Goal: Information Seeking & Learning: Find contact information

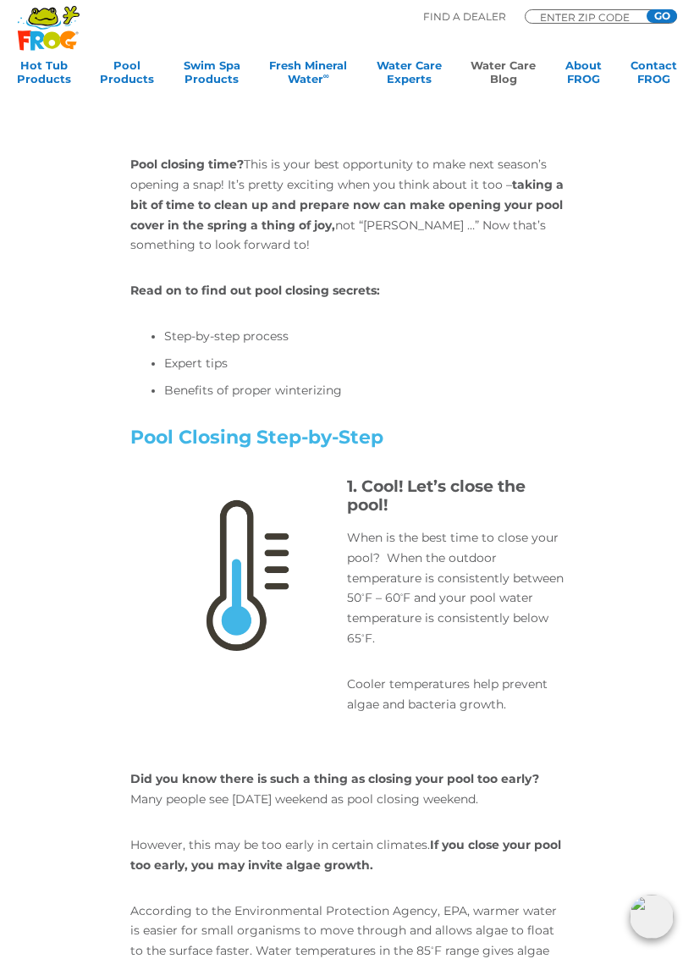
scroll to position [418, 0]
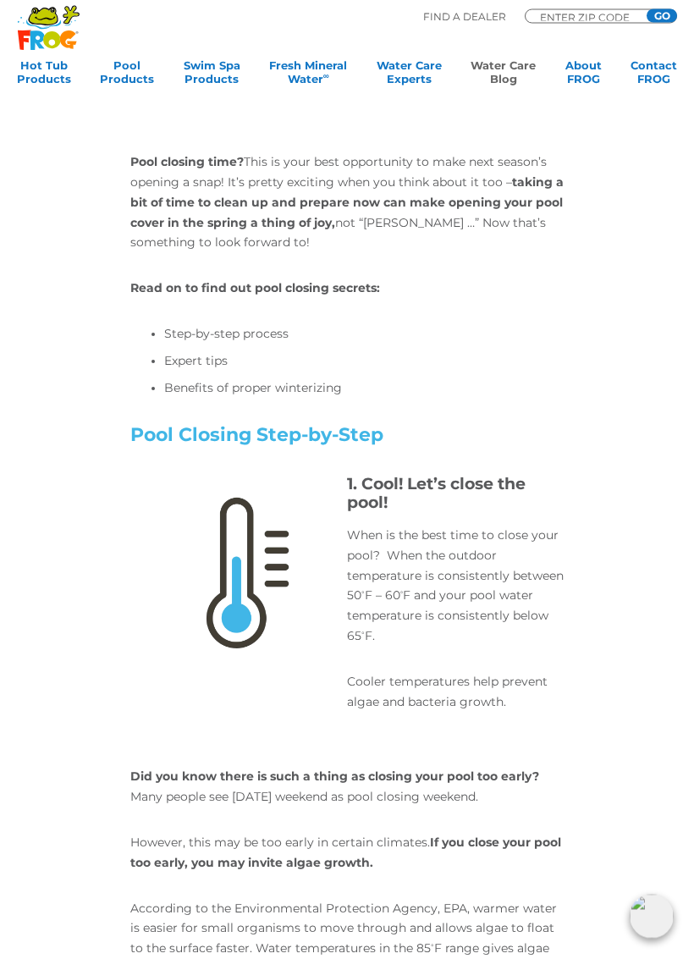
click at [644, 560] on div "1. Cool! Let’s close the pool! When is the best time to close your pool? When t…" at bounding box center [347, 615] width 650 height 278
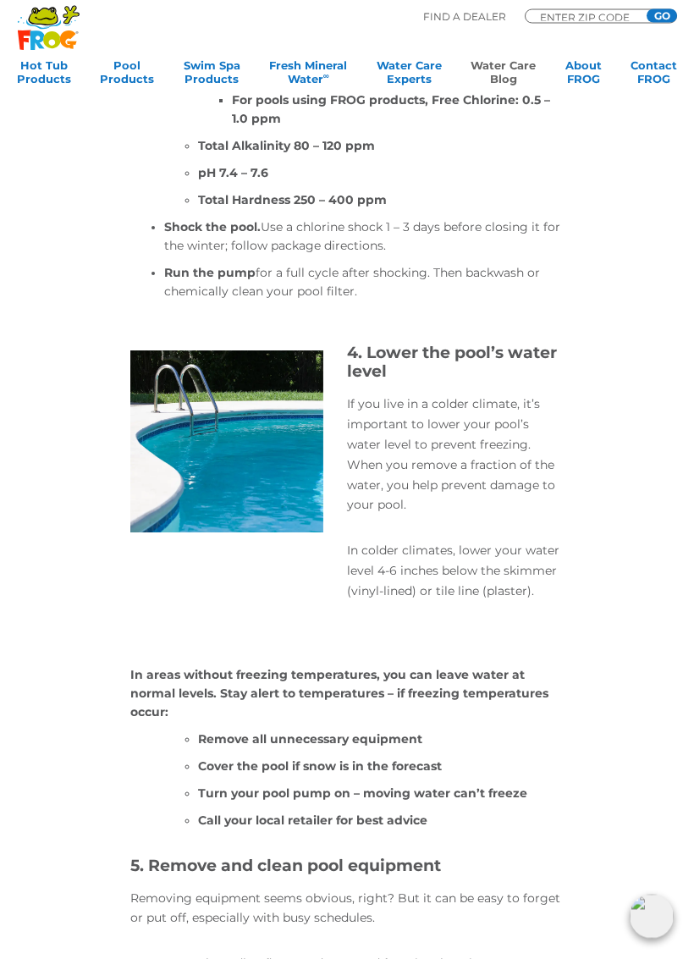
scroll to position [2332, 0]
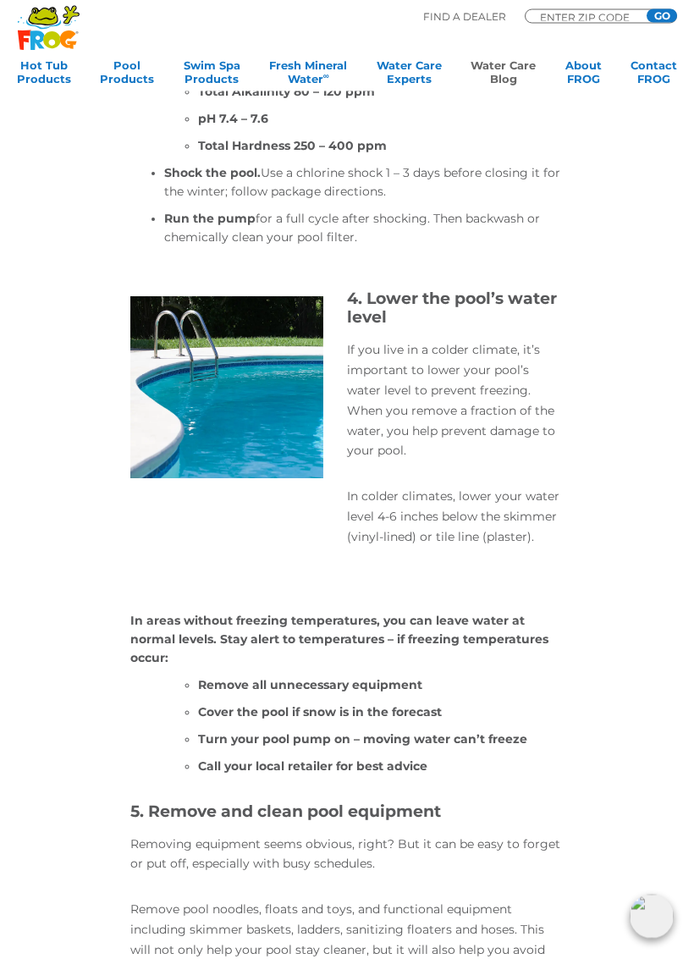
scroll to position [2395, 0]
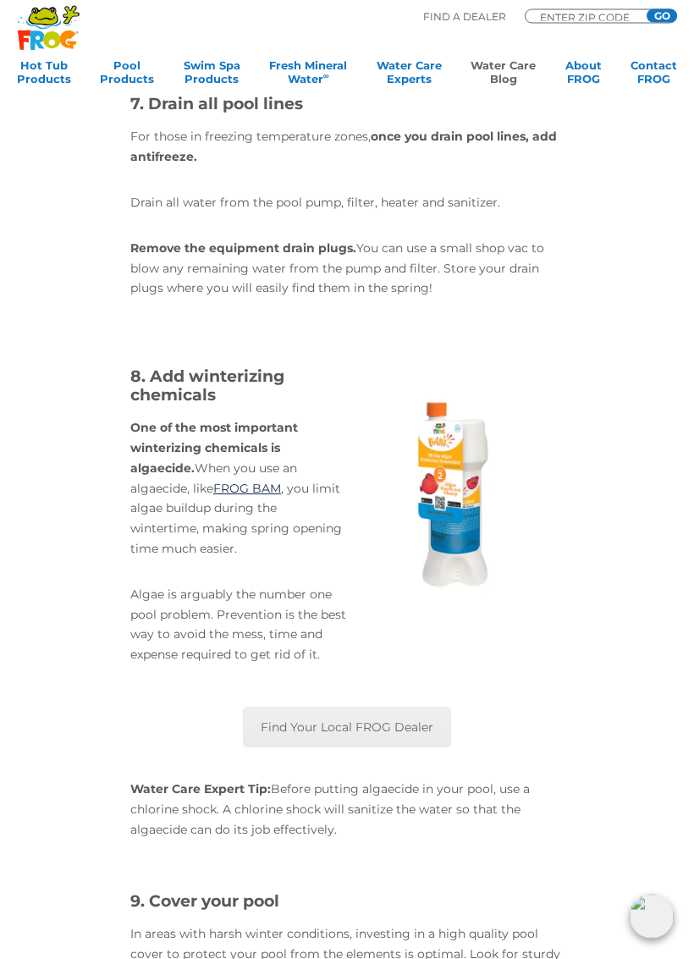
scroll to position [3783, 0]
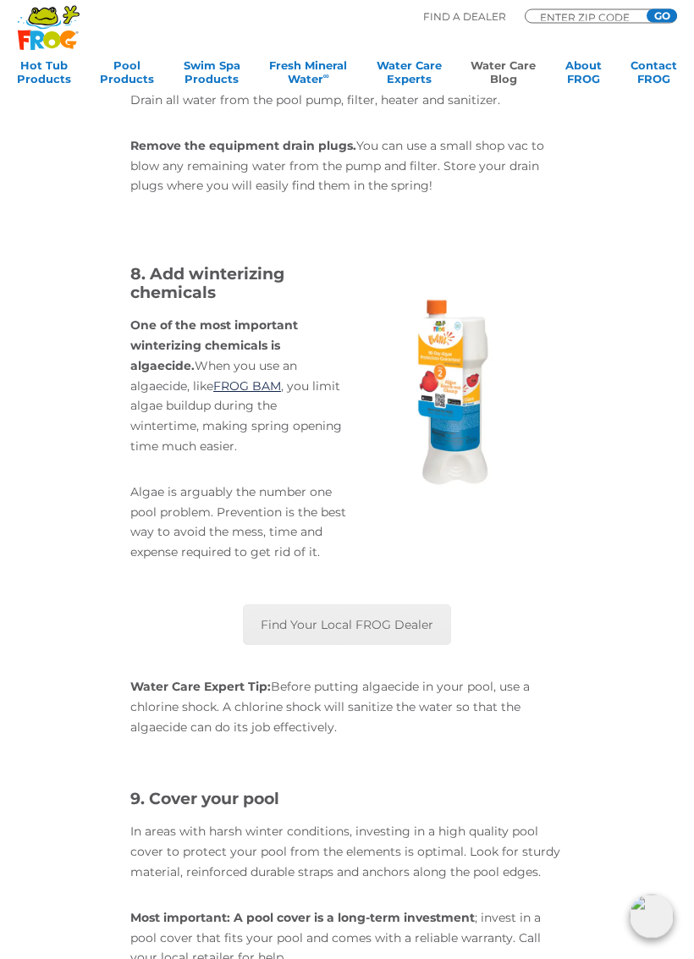
scroll to position [3881, 0]
click at [24, 265] on div "8. Add winterizing chemicals One of the most important winterizing chemicals is…" at bounding box center [347, 434] width 650 height 339
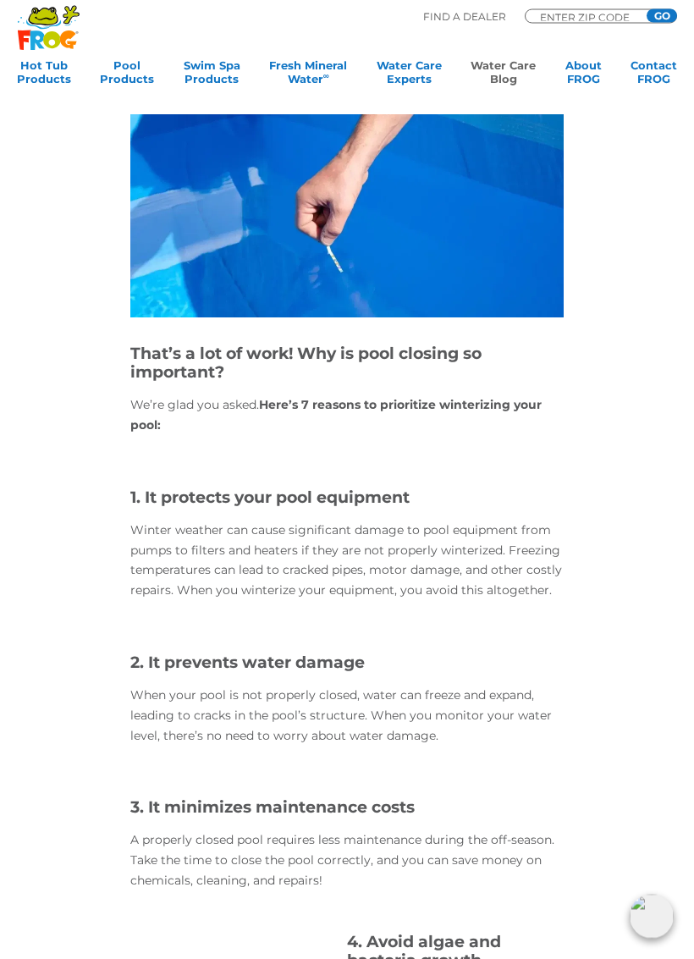
scroll to position [5347, 0]
click at [603, 667] on div "Find Your Local FROG Dealer Water Care Expert Tip: Before putting algaecide in …" at bounding box center [347, 35] width 650 height 1795
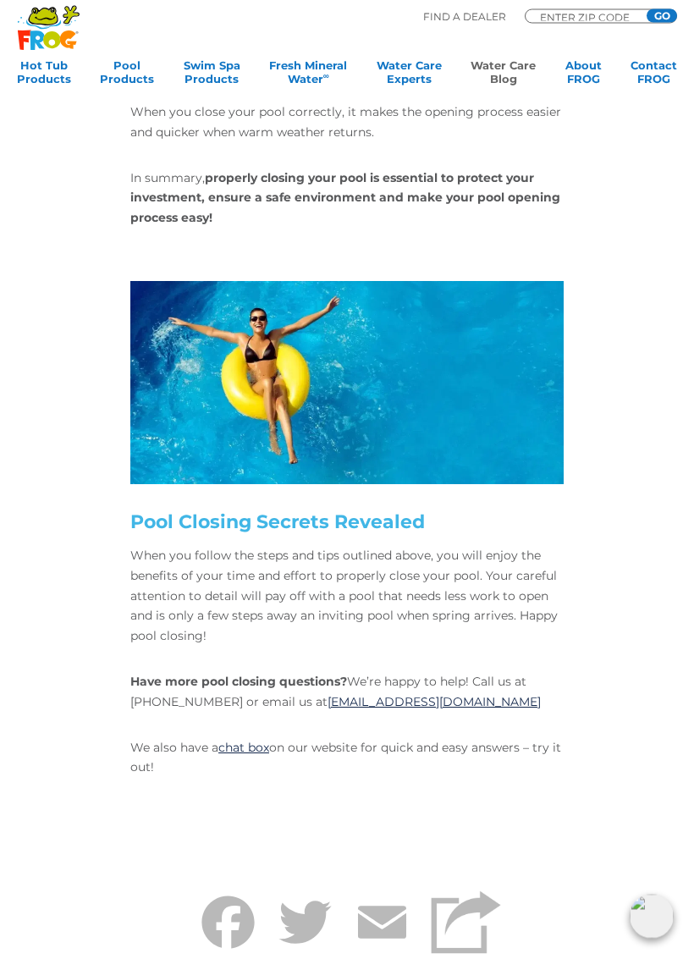
scroll to position [6782, 0]
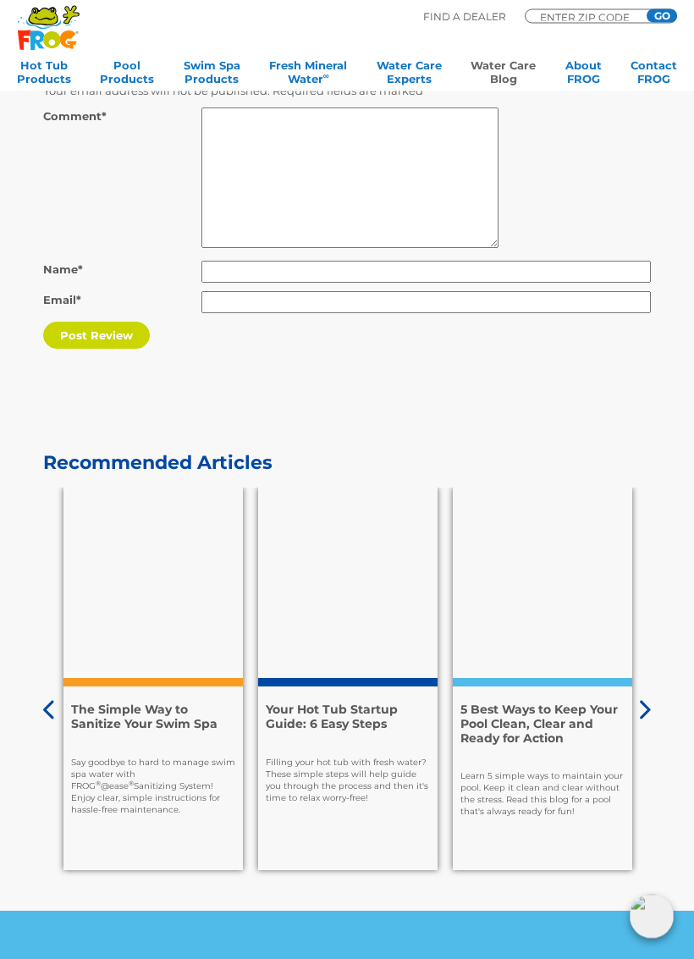
scroll to position [7972, 0]
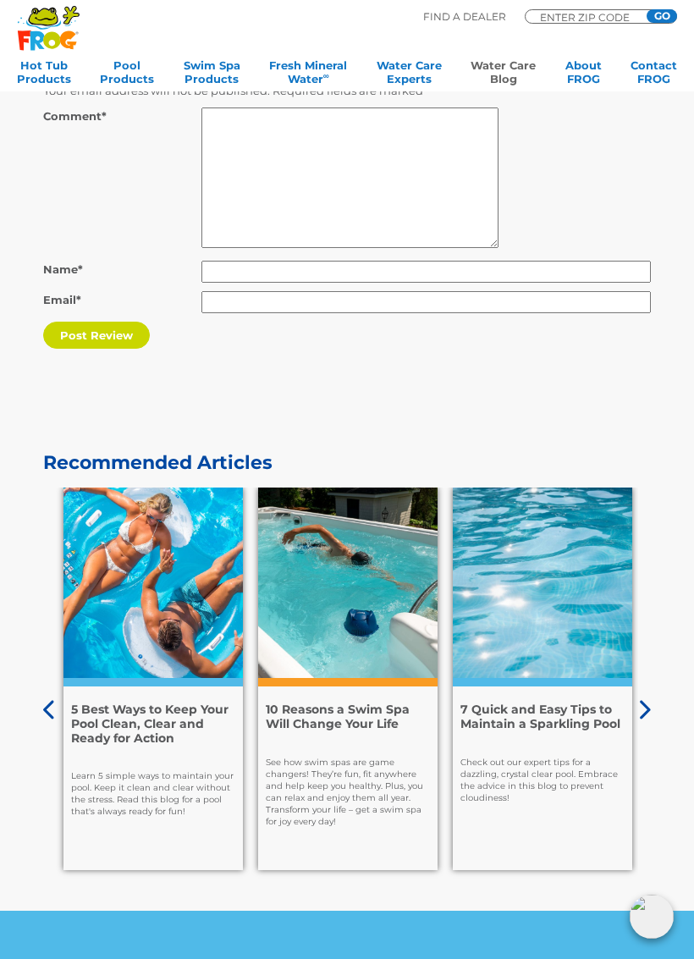
click at [581, 702] on h4 "7 Quick and Easy Tips to Maintain a Sparkling Pool" at bounding box center [542, 716] width 164 height 29
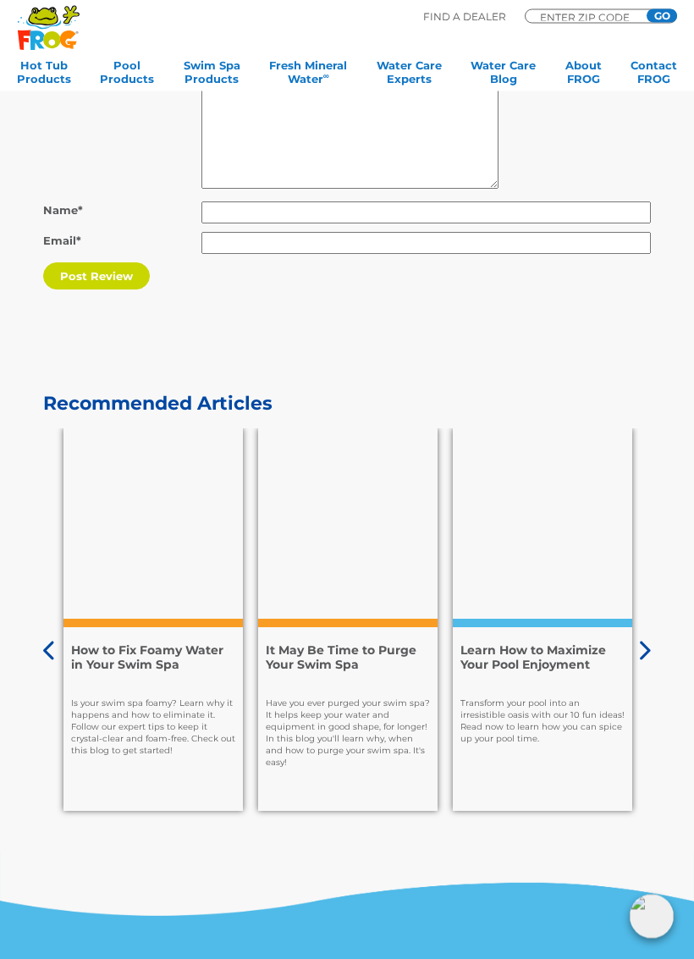
scroll to position [5933, 0]
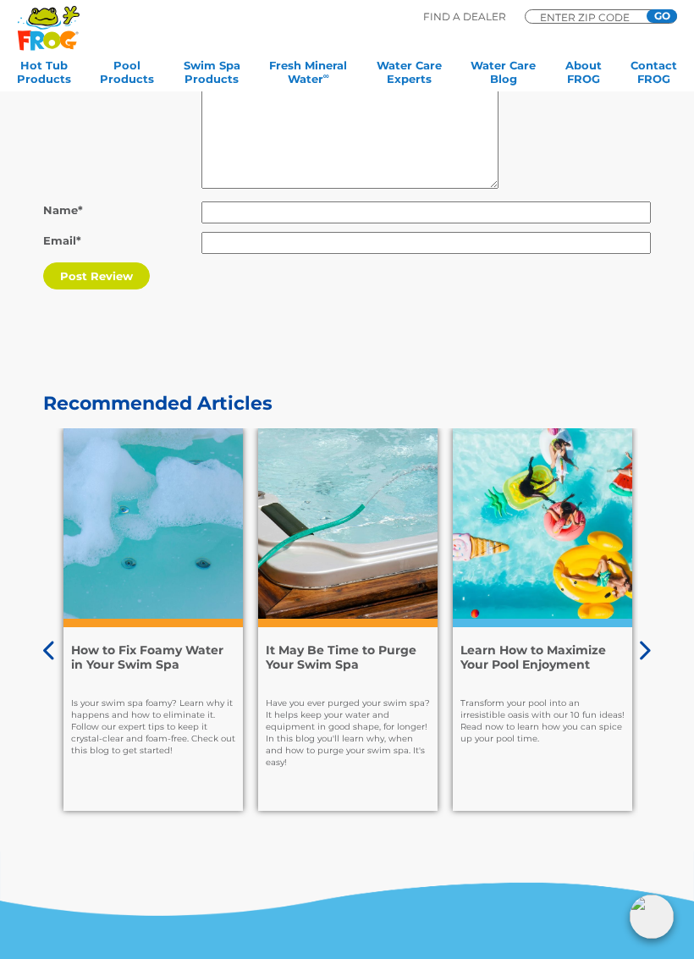
click at [663, 552] on div "Recommended Articles 7 Facts to Help You Know Your Enemy: Algae Prevention is t…" at bounding box center [347, 622] width 650 height 459
click at [649, 640] on icon at bounding box center [644, 650] width 14 height 21
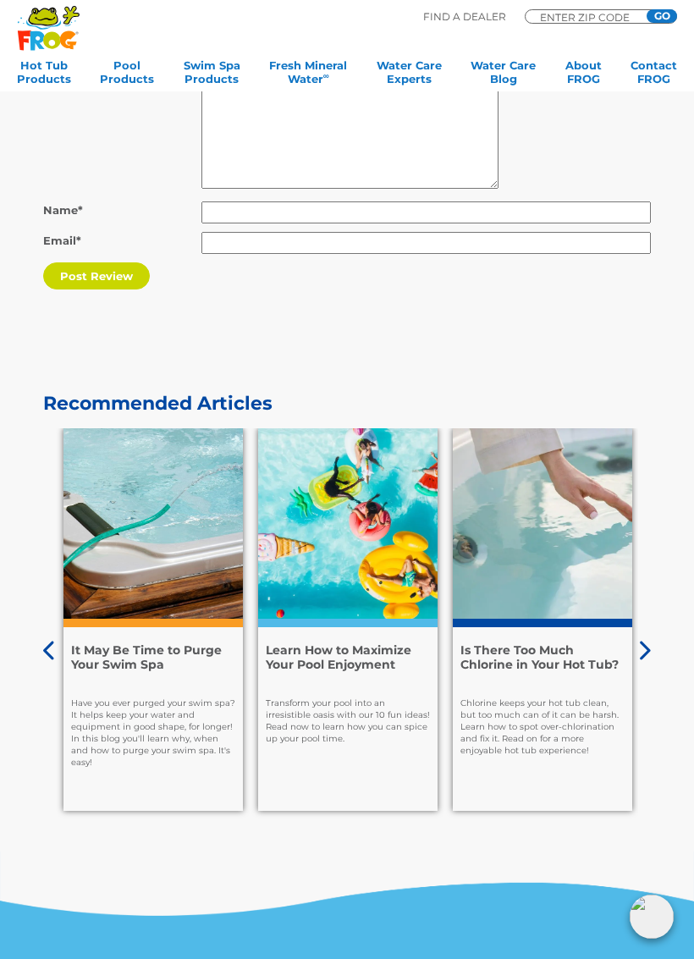
click at [658, 542] on div "Recommended Articles 7 Facts to Help You Know Your Enemy: Algae Prevention is t…" at bounding box center [347, 622] width 650 height 459
click at [660, 540] on div "Recommended Articles 7 Facts to Help You Know Your Enemy: Algae Prevention is t…" at bounding box center [347, 622] width 650 height 459
click at [649, 640] on icon at bounding box center [644, 650] width 14 height 21
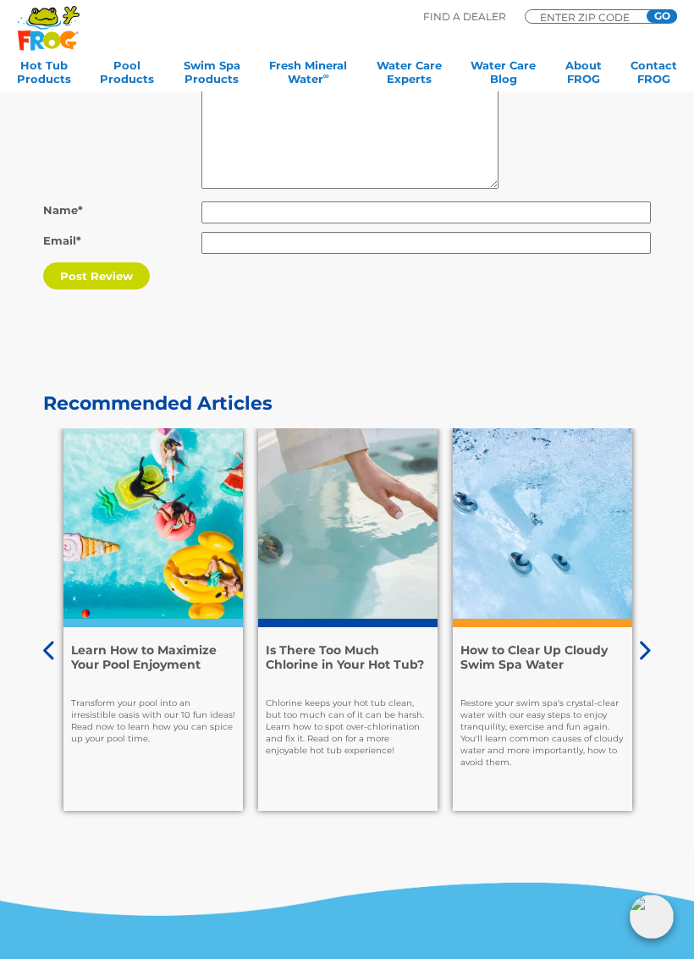
click at [650, 640] on icon at bounding box center [644, 650] width 14 height 21
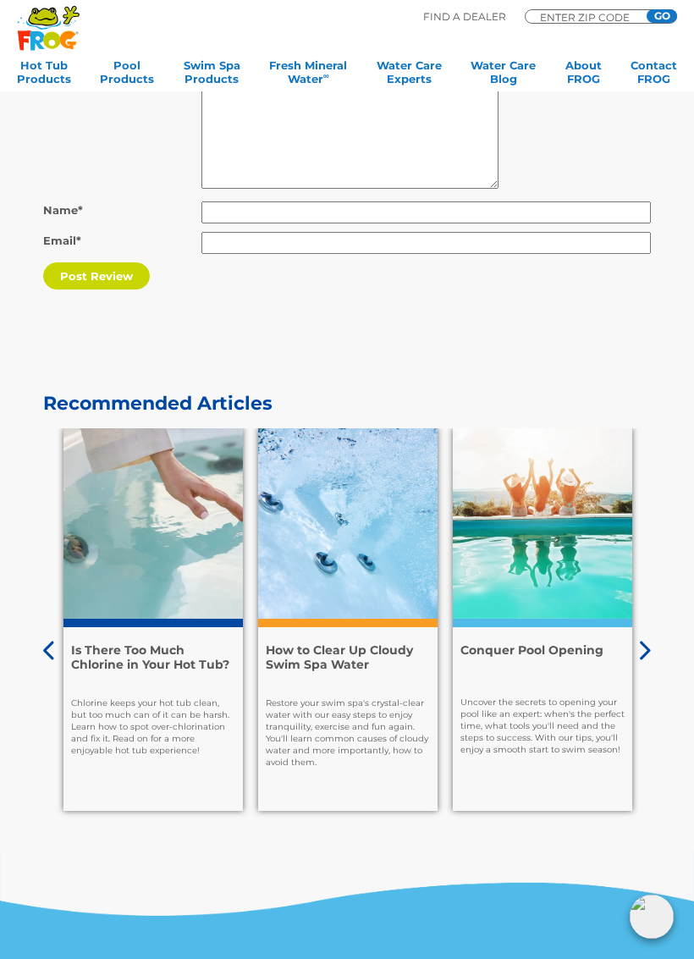
click at [649, 640] on icon at bounding box center [644, 650] width 14 height 21
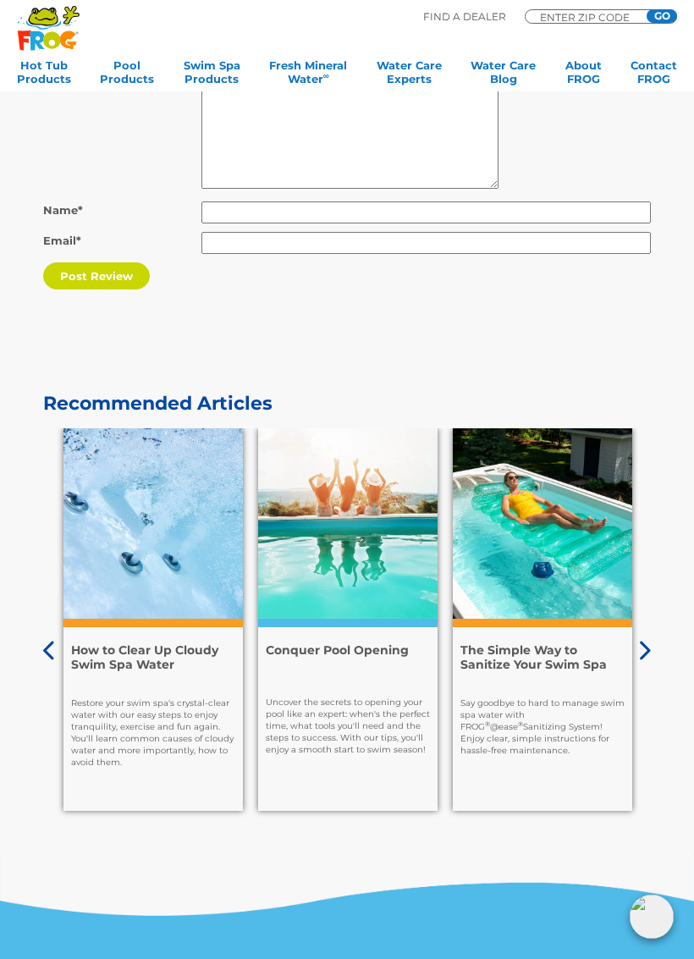
click at [661, 542] on div "Recommended Articles 7 Facts to Help You Know Your Enemy: Algae Prevention is t…" at bounding box center [347, 622] width 650 height 459
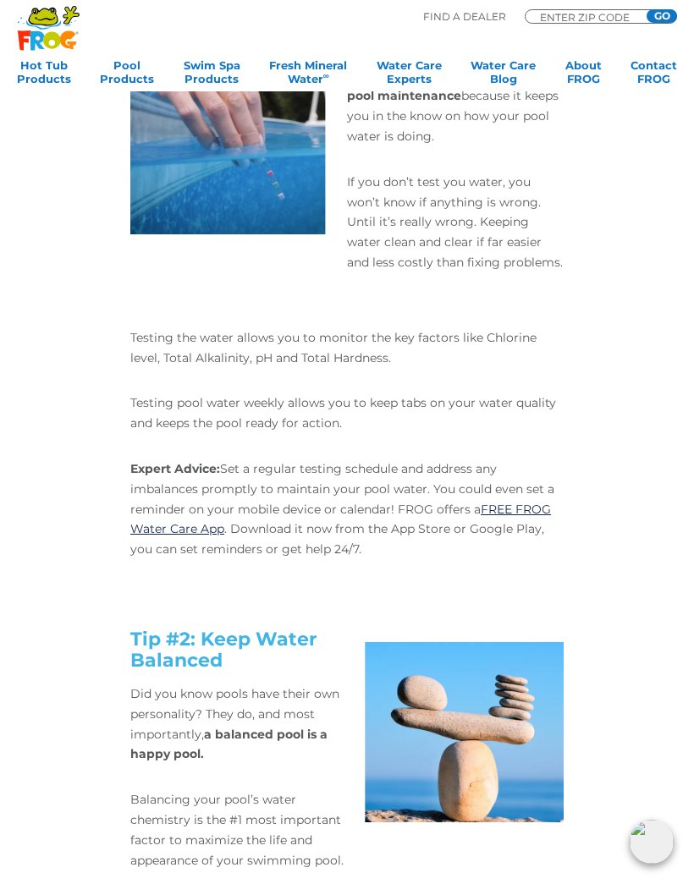
scroll to position [689, 0]
click at [140, 61] on link "Pool Products" at bounding box center [127, 75] width 54 height 34
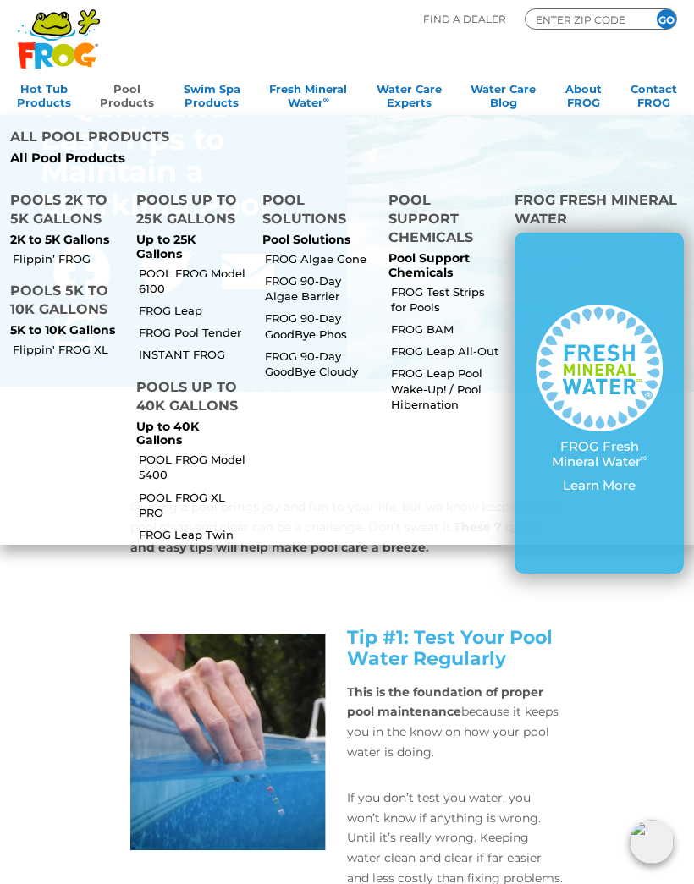
scroll to position [0, 0]
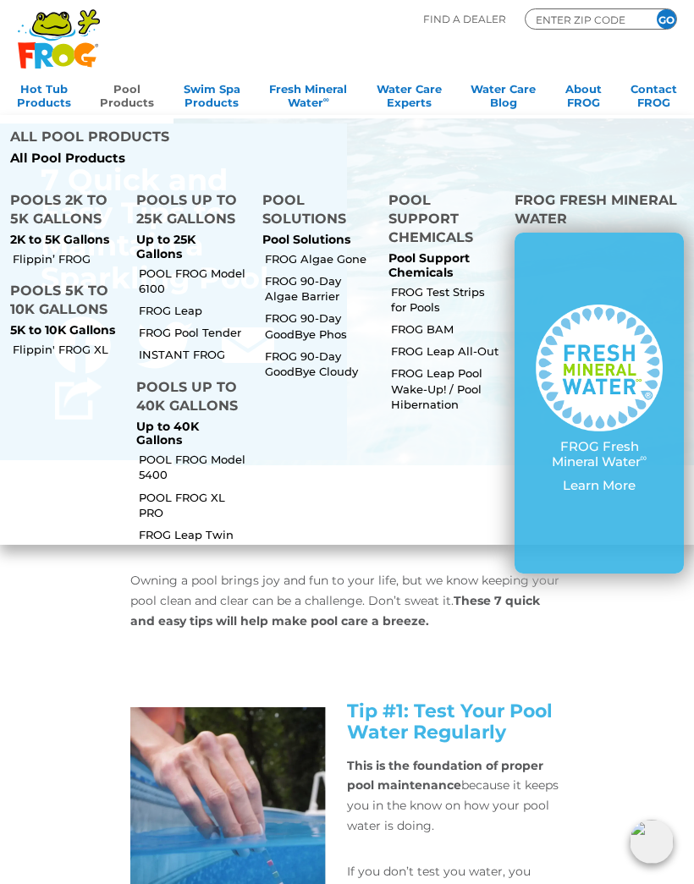
click at [603, 439] on p "FROG Fresh Mineral Water ∞" at bounding box center [599, 454] width 127 height 30
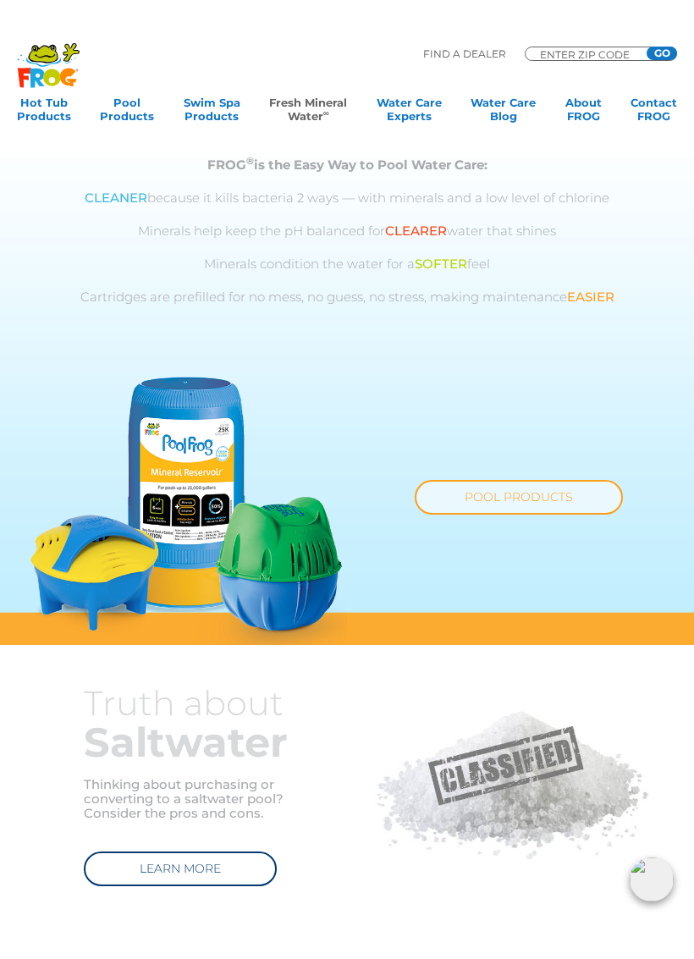
scroll to position [686, 0]
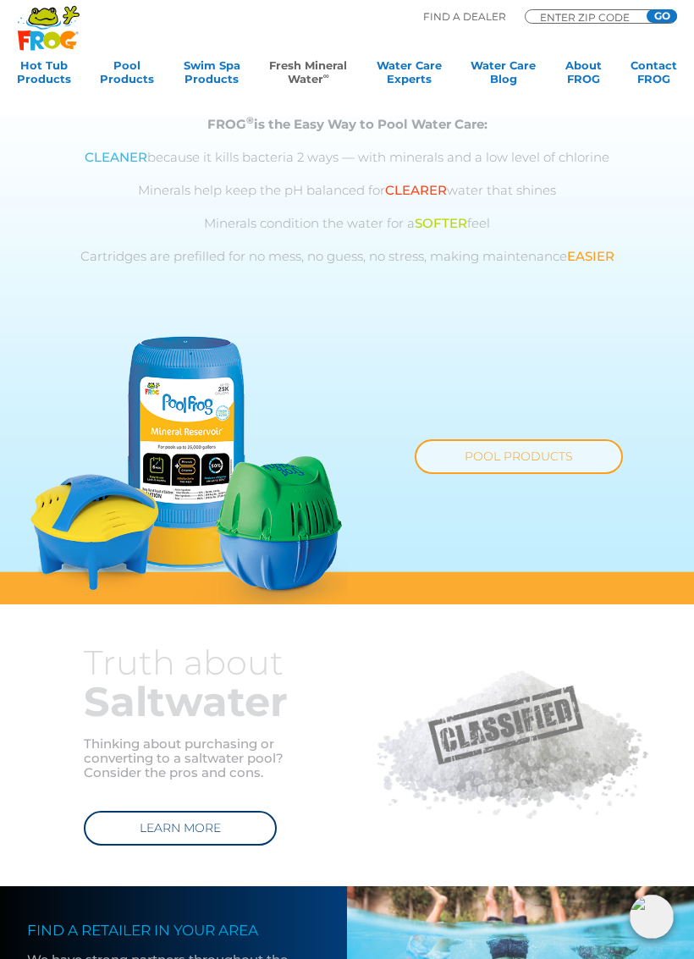
click at [519, 449] on link "POOL PRODUCTS" at bounding box center [519, 456] width 208 height 35
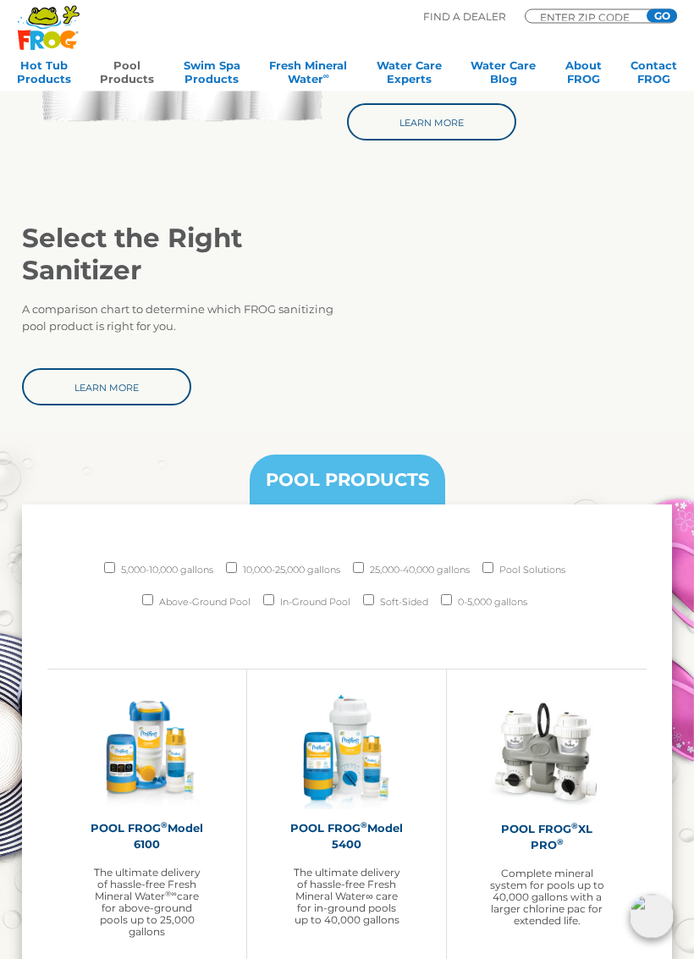
scroll to position [1153, 0]
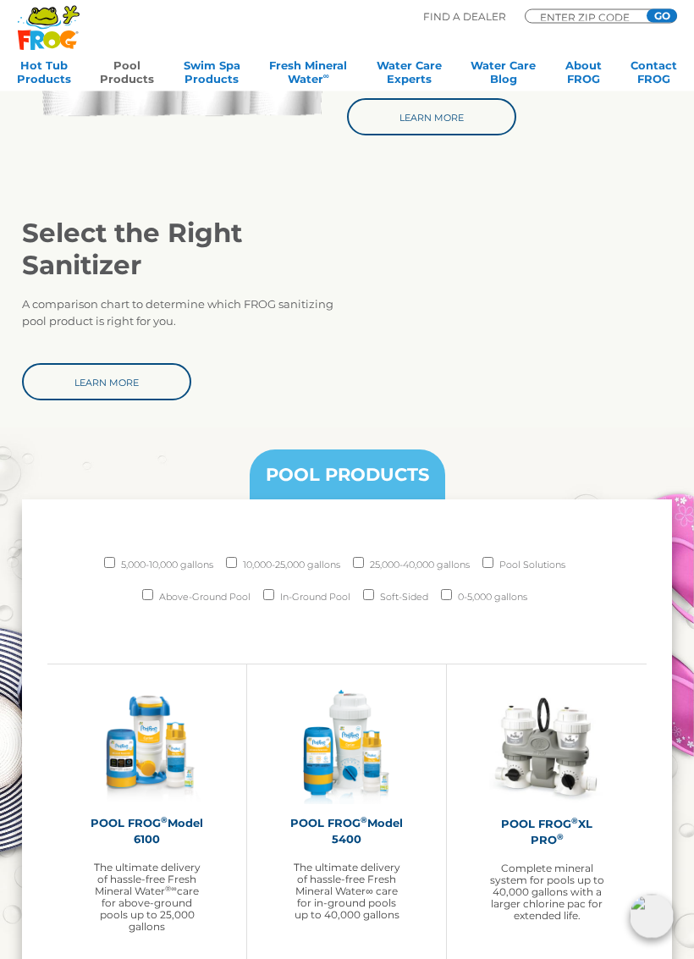
click at [104, 565] on input "5,000-10,000 gallons" at bounding box center [109, 563] width 11 height 11
checkbox input "true"
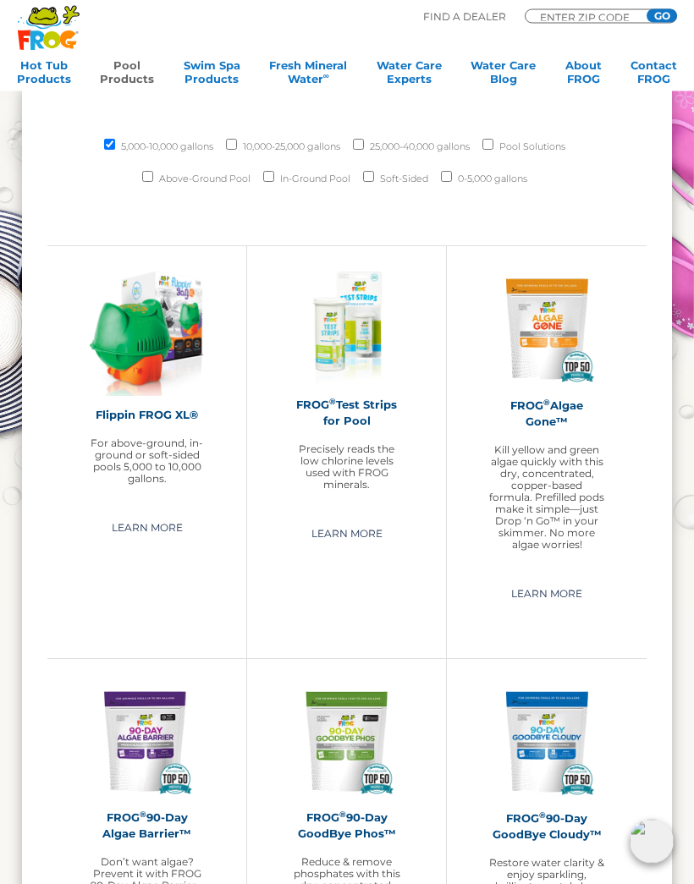
scroll to position [1567, 0]
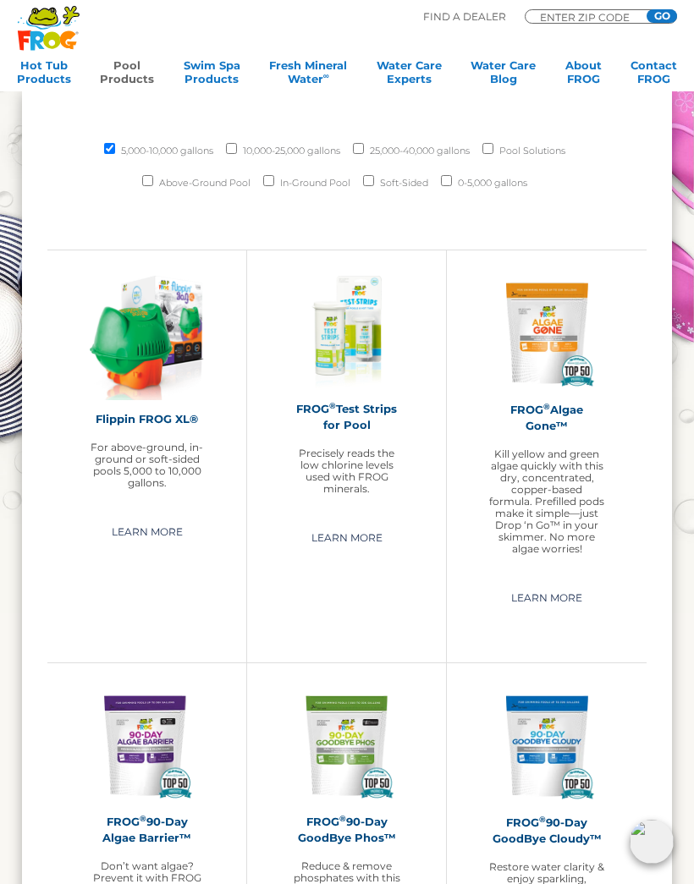
click at [158, 536] on link "Learn More" at bounding box center [147, 532] width 110 height 27
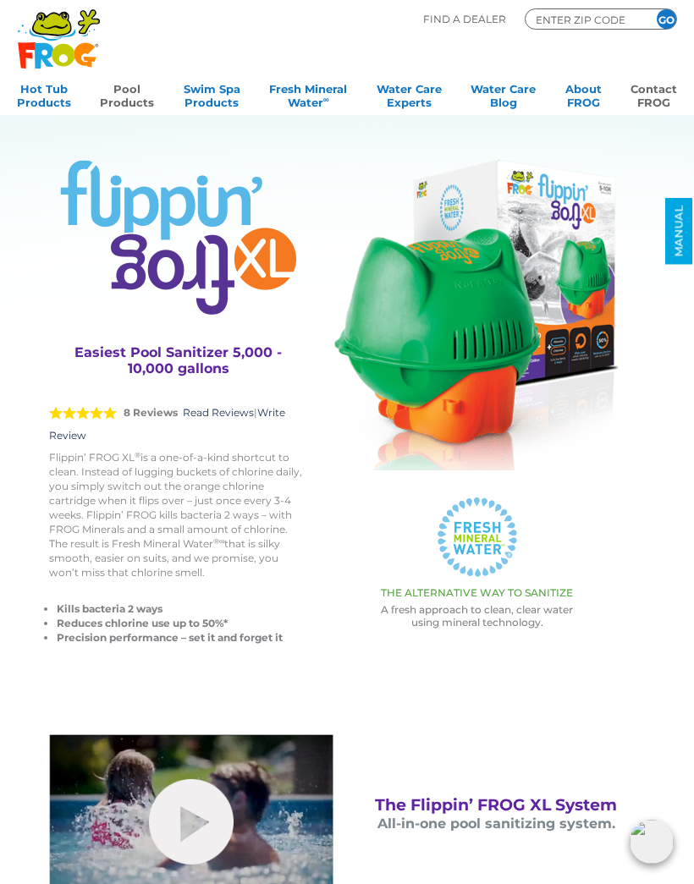
click at [672, 104] on link "Contact FROG" at bounding box center [653, 94] width 47 height 34
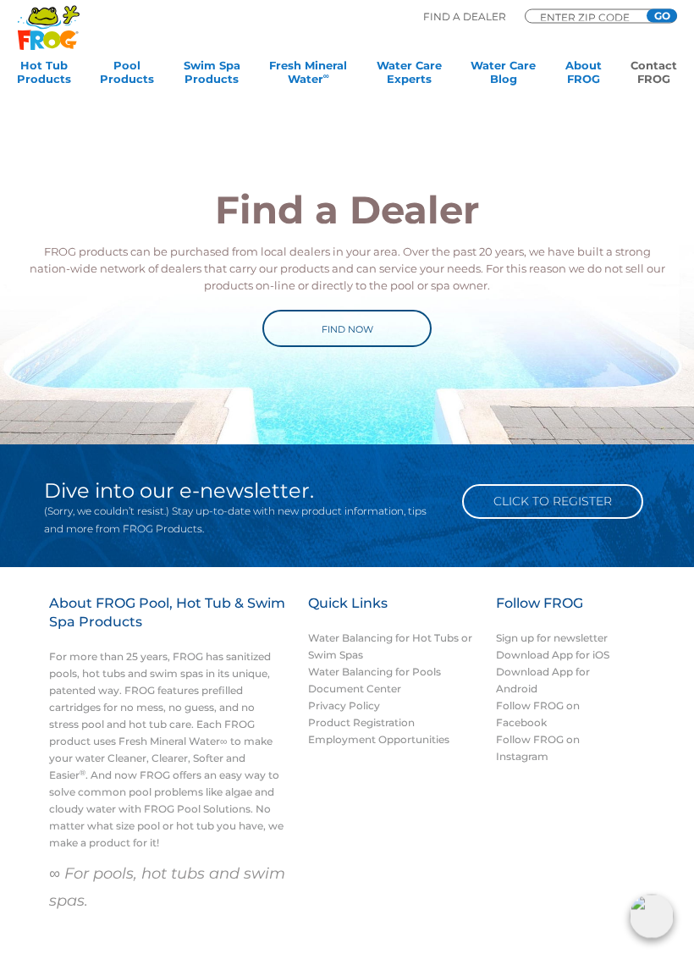
scroll to position [1419, 0]
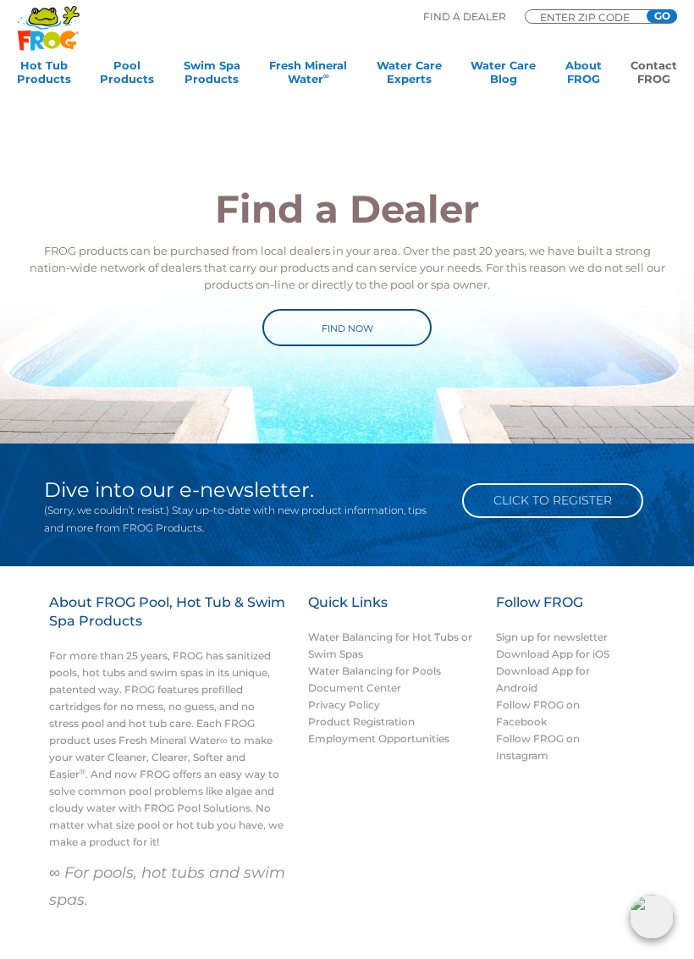
click at [345, 333] on link "Find Now" at bounding box center [346, 327] width 169 height 37
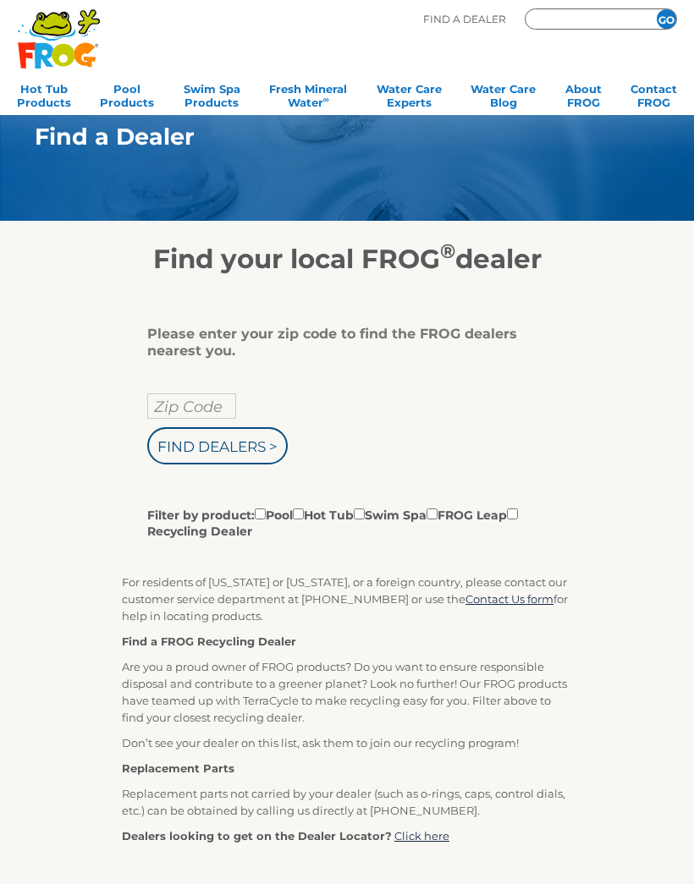
type input "ENTER ZIP CODE"
click at [560, 20] on input "Zip Code Form" at bounding box center [585, 19] width 102 height 15
click at [179, 419] on input "Zip Code" at bounding box center [191, 406] width 89 height 25
type input "ENTER ZIP CODE"
click at [432, 644] on p "Find a FROG Recycling Dealer" at bounding box center [347, 641] width 450 height 17
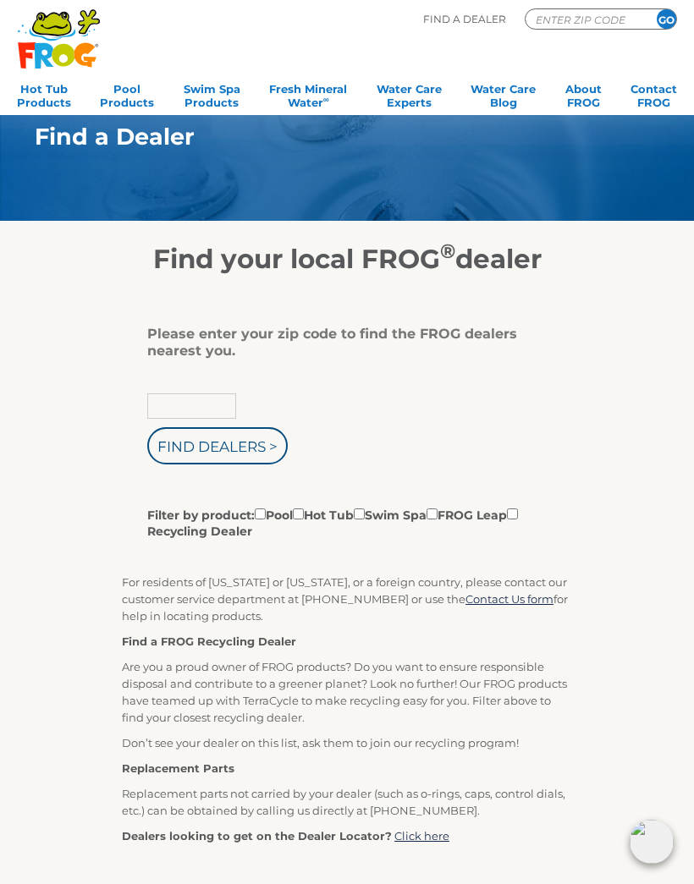
type input "Zip Code"
click at [245, 436] on input "Find Dealers >" at bounding box center [217, 445] width 140 height 37
type input "5"
click at [187, 409] on input "Zip Code" at bounding box center [191, 406] width 89 height 25
type input "40962"
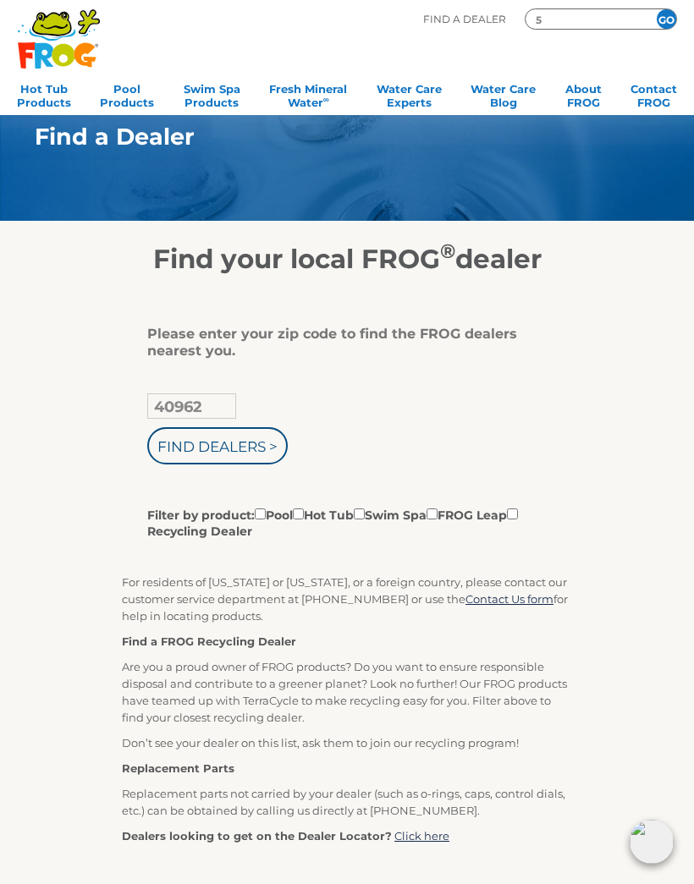
click at [268, 444] on input "Find Dealers >" at bounding box center [217, 445] width 140 height 37
click at [276, 511] on label "Filter by product: Pool Hot Tub Swim Spa FROG Leap Recycling Dealer" at bounding box center [340, 522] width 387 height 35
click at [266, 511] on input "Filter by product: Pool Hot Tub Swim Spa FROG Leap Recycling Dealer" at bounding box center [260, 514] width 11 height 11
checkbox input "true"
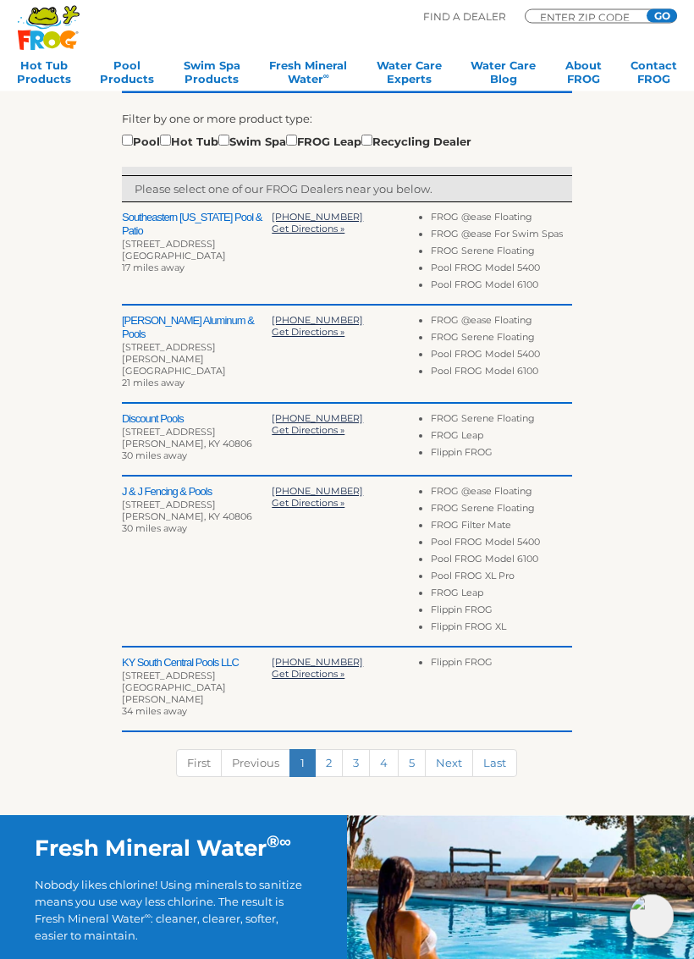
scroll to position [432, 0]
click at [507, 749] on link "Last" at bounding box center [494, 763] width 45 height 28
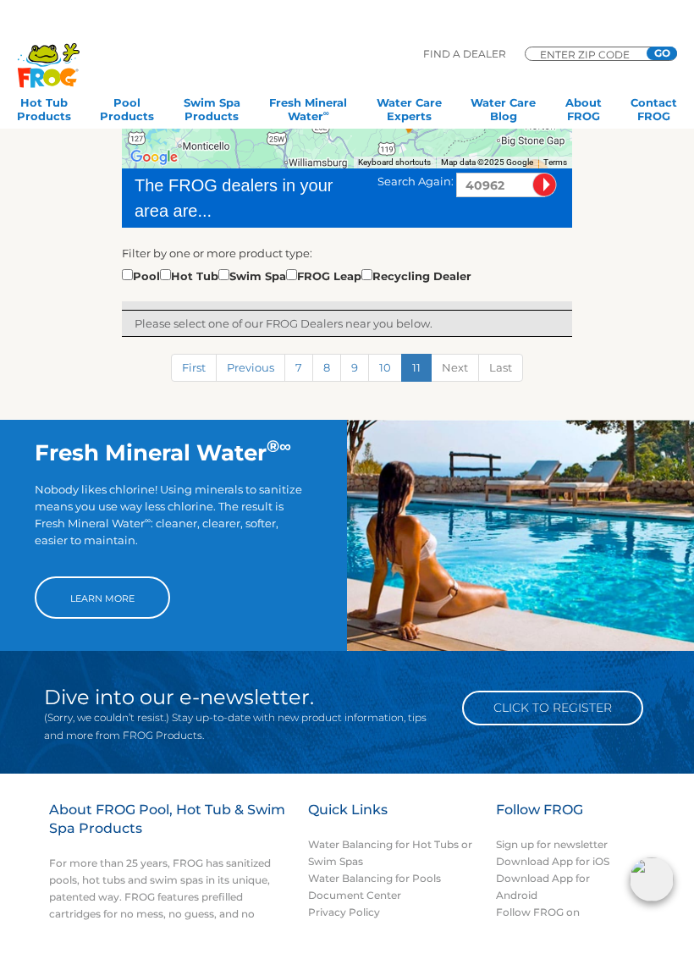
scroll to position [336, 0]
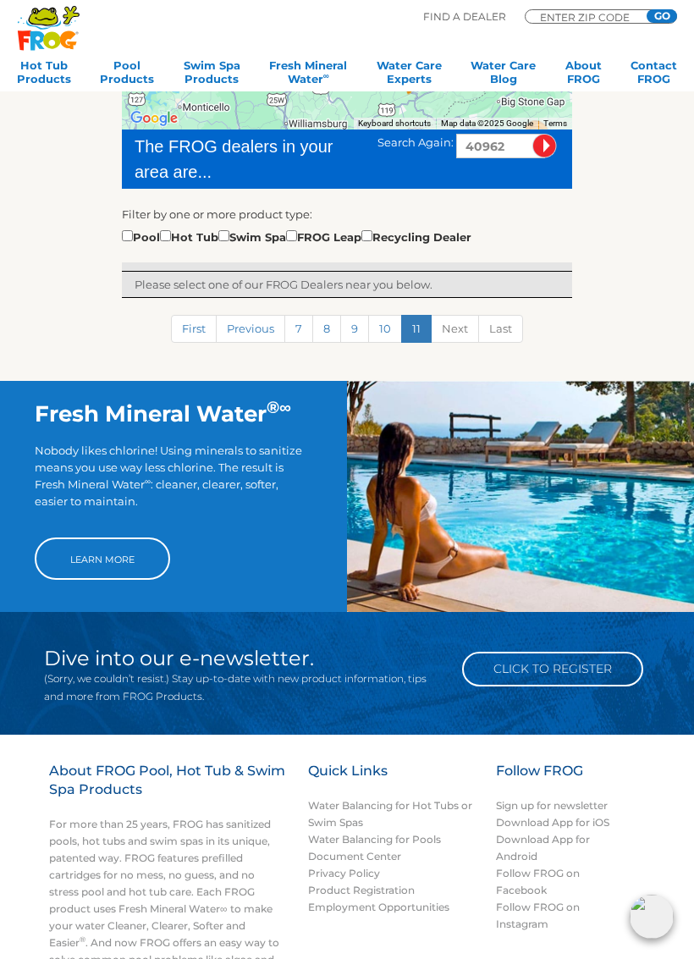
click at [139, 225] on div "Filter by one or more product type: Pool Hot Tub Swim Spa FROG Leap Recycling D…" at bounding box center [347, 226] width 450 height 40
click at [145, 236] on div "Pool Hot Tub Swim Spa FROG Leap Recycling Dealer" at bounding box center [296, 236] width 349 height 19
click at [152, 240] on div "Pool Hot Tub Swim Spa FROG Leap Recycling Dealer" at bounding box center [296, 236] width 349 height 19
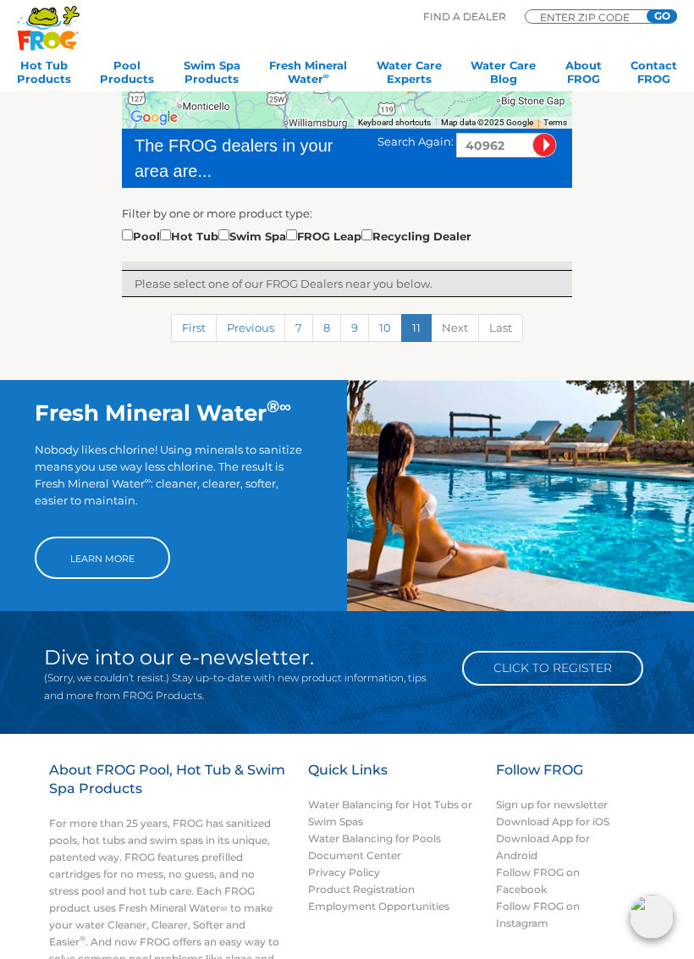
click at [340, 335] on link "8" at bounding box center [326, 328] width 29 height 28
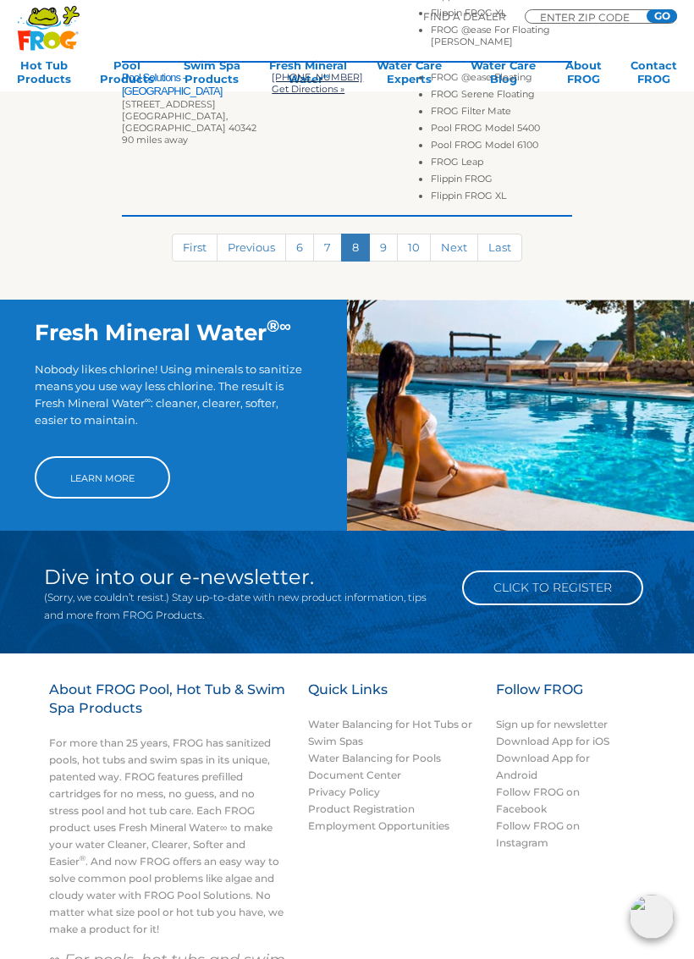
scroll to position [1128, 0]
